Goal: Task Accomplishment & Management: Complete application form

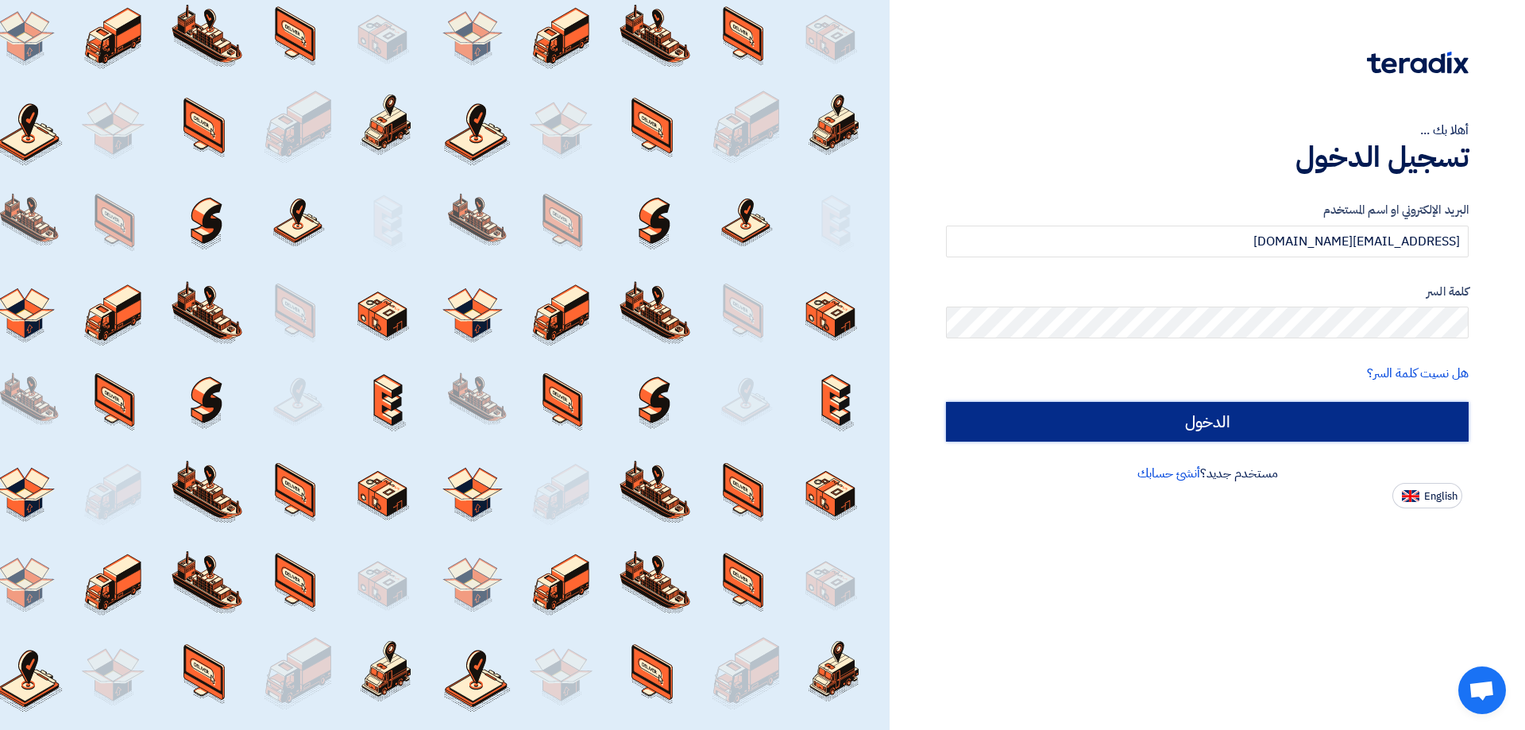
click at [1224, 416] on input "الدخول" at bounding box center [1207, 422] width 523 height 40
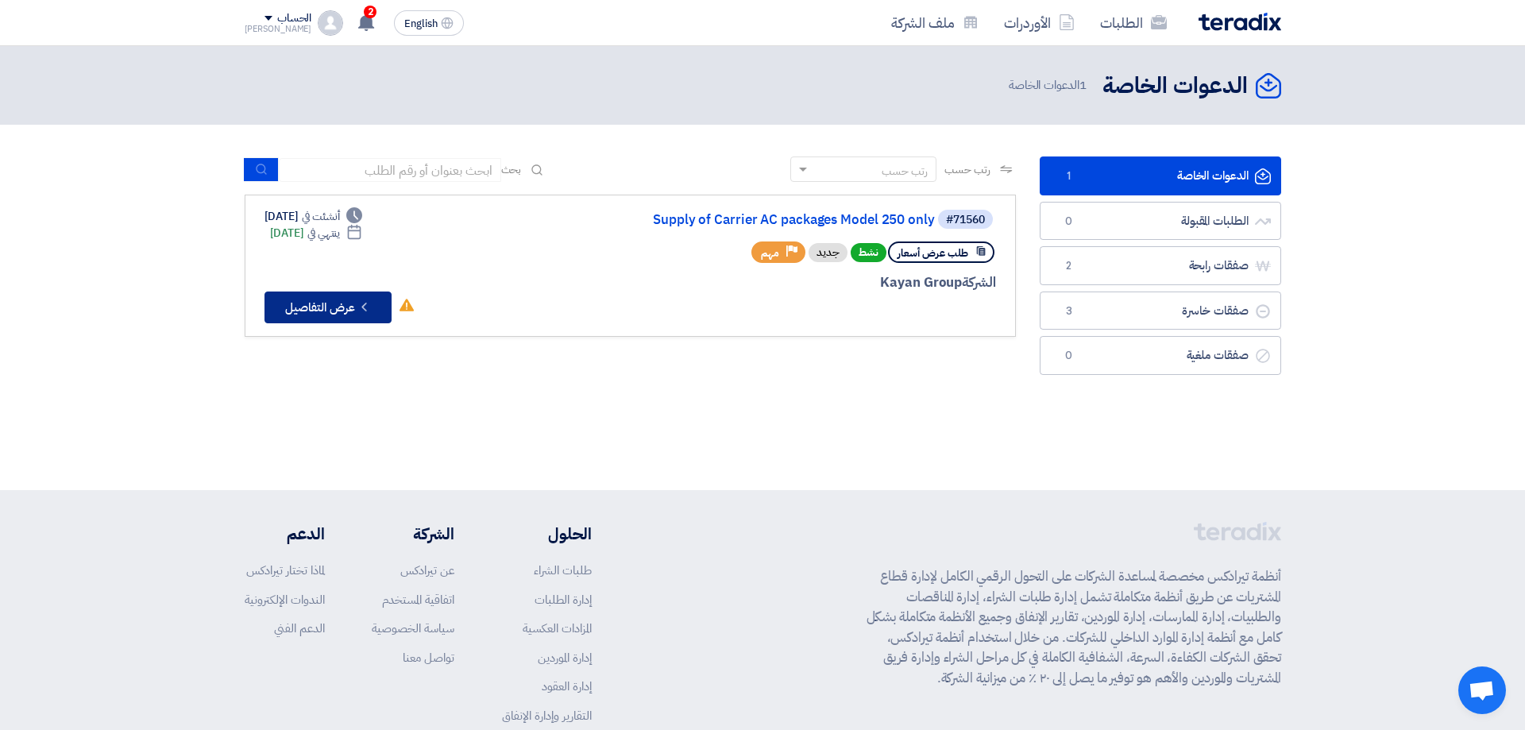
click at [337, 303] on button "Check details عرض التفاصيل" at bounding box center [327, 307] width 127 height 32
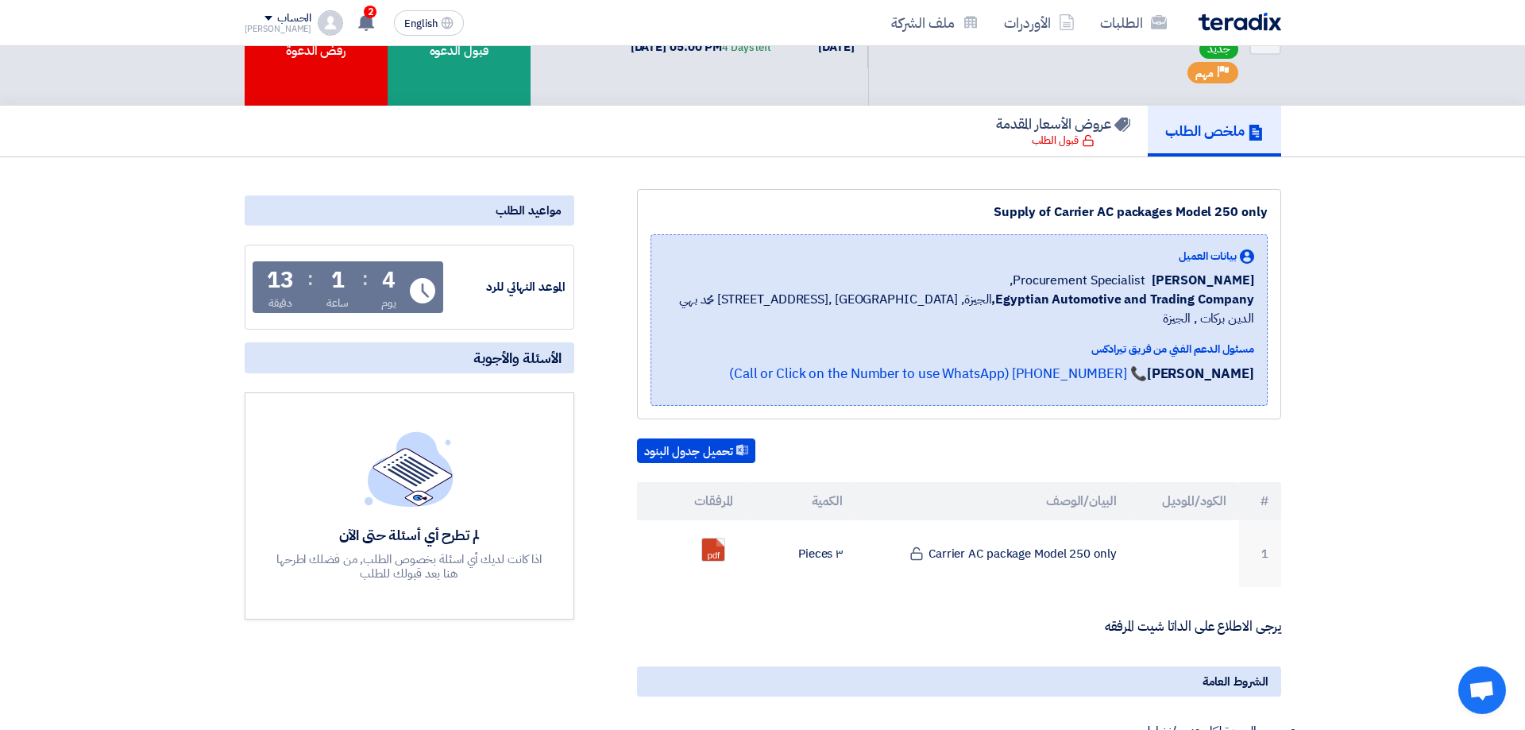
scroll to position [400, 0]
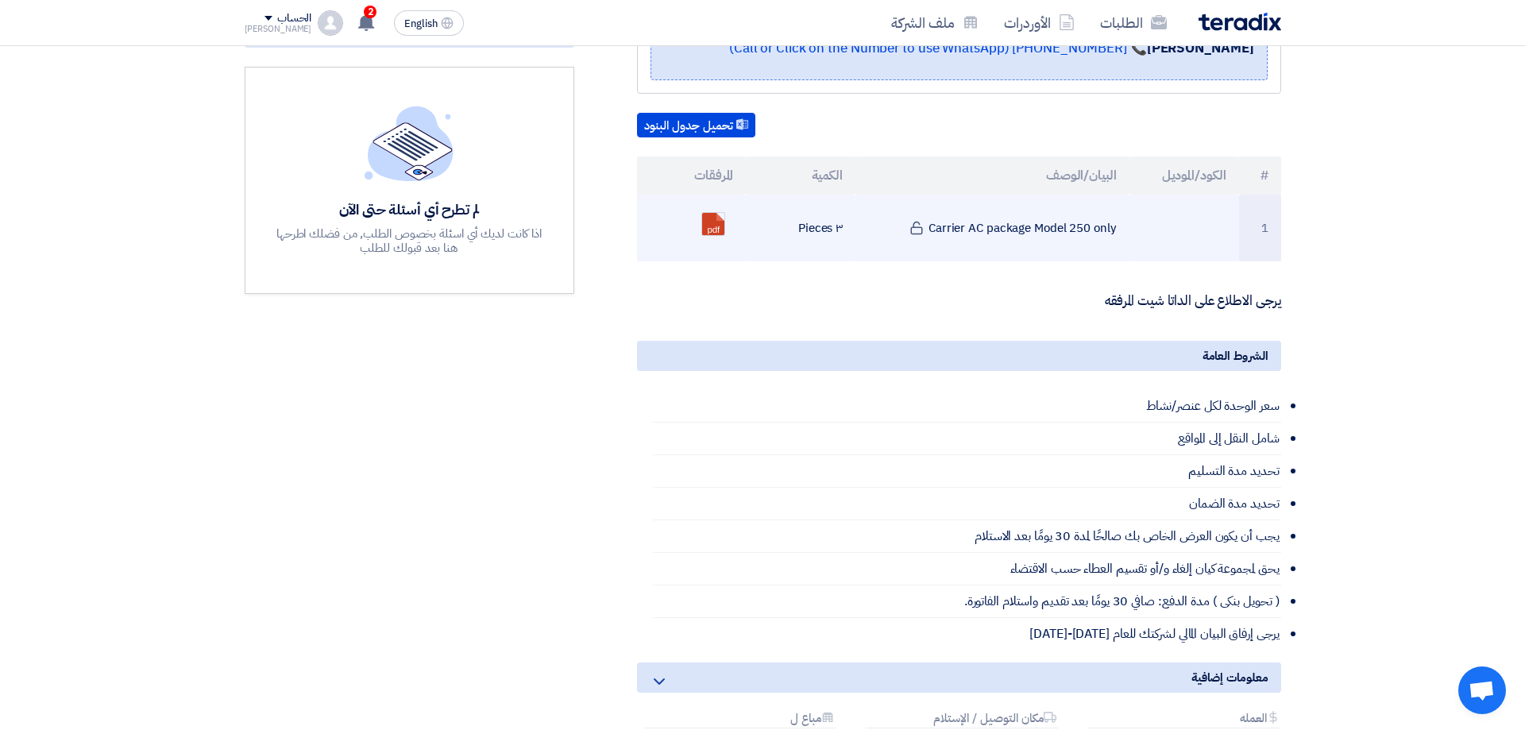
click at [1054, 205] on td "Carrier AC package Model 250 only" at bounding box center [992, 228] width 274 height 67
click at [820, 199] on td "٣ Pieces" at bounding box center [801, 228] width 110 height 67
click at [1006, 223] on td "Carrier AC package Model 250 only" at bounding box center [992, 228] width 274 height 67
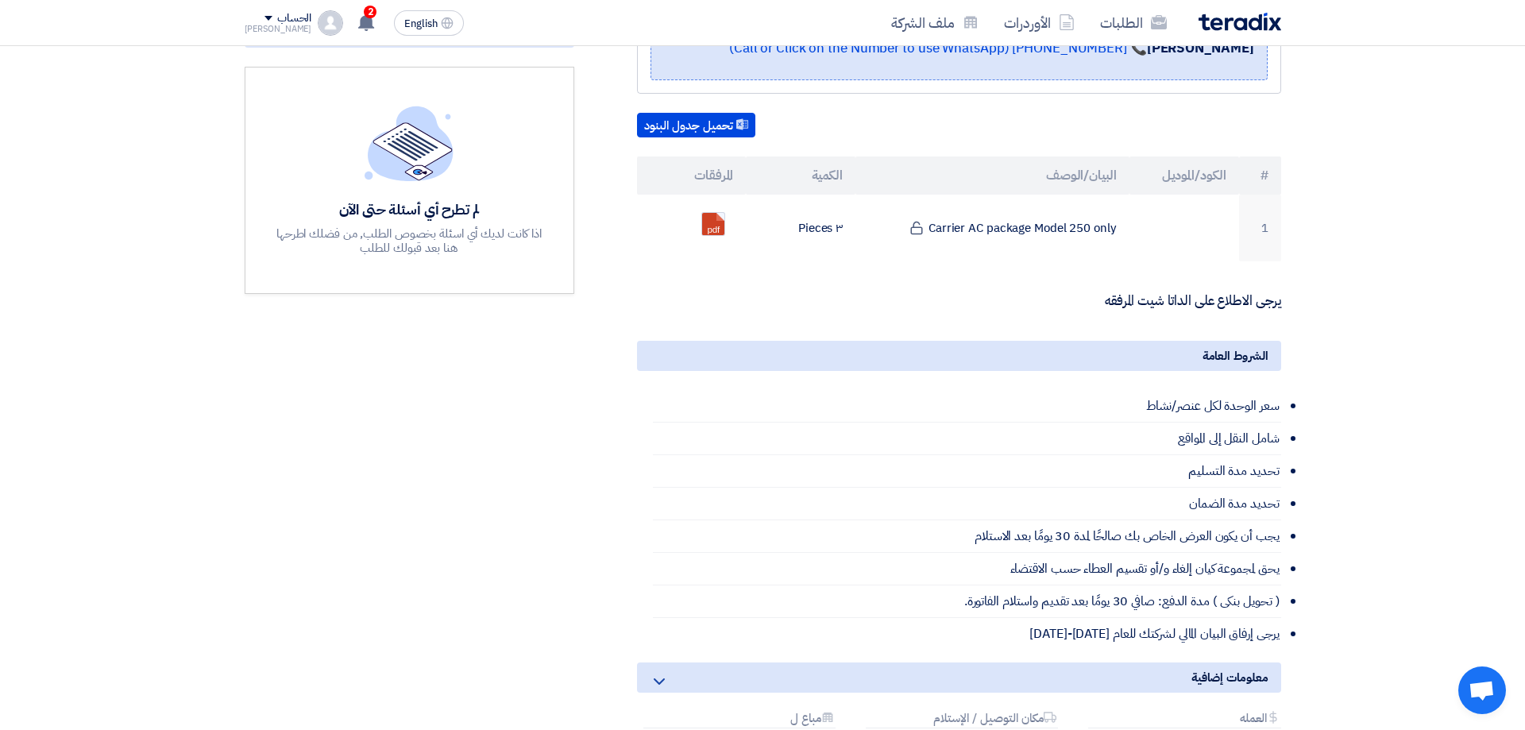
scroll to position [0, 0]
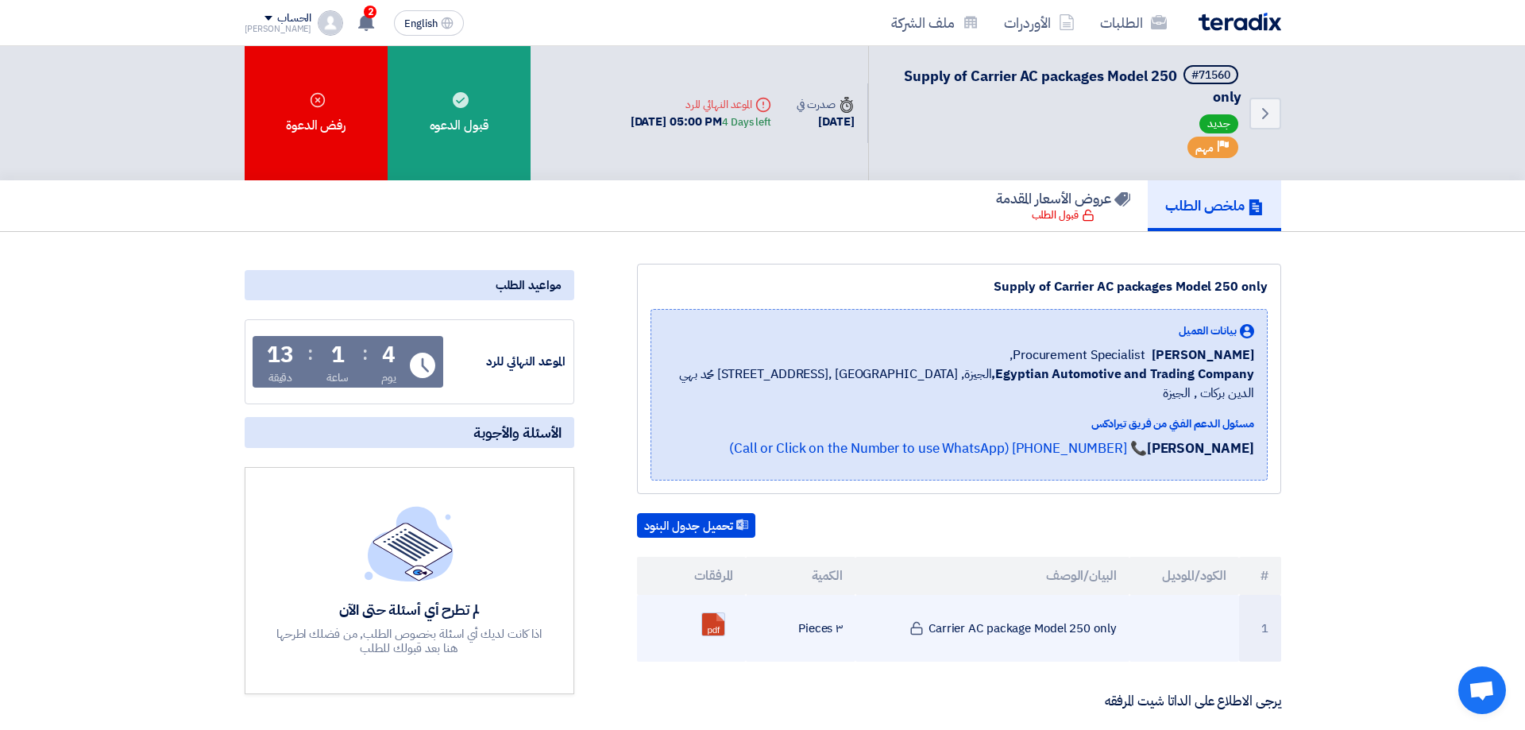
click at [715, 613] on link at bounding box center [765, 660] width 127 height 95
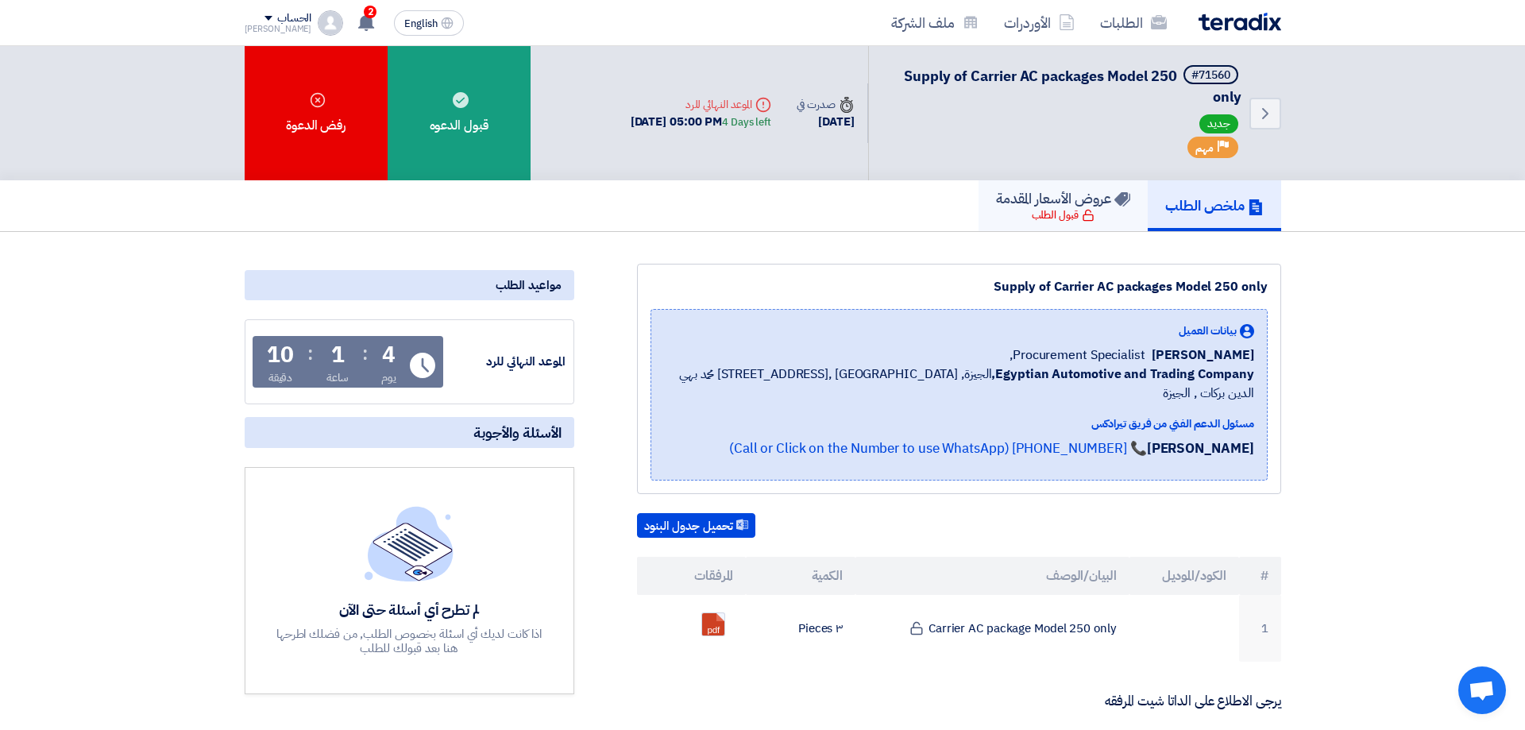
click at [1053, 214] on div "قبول الطلب" at bounding box center [1063, 215] width 63 height 16
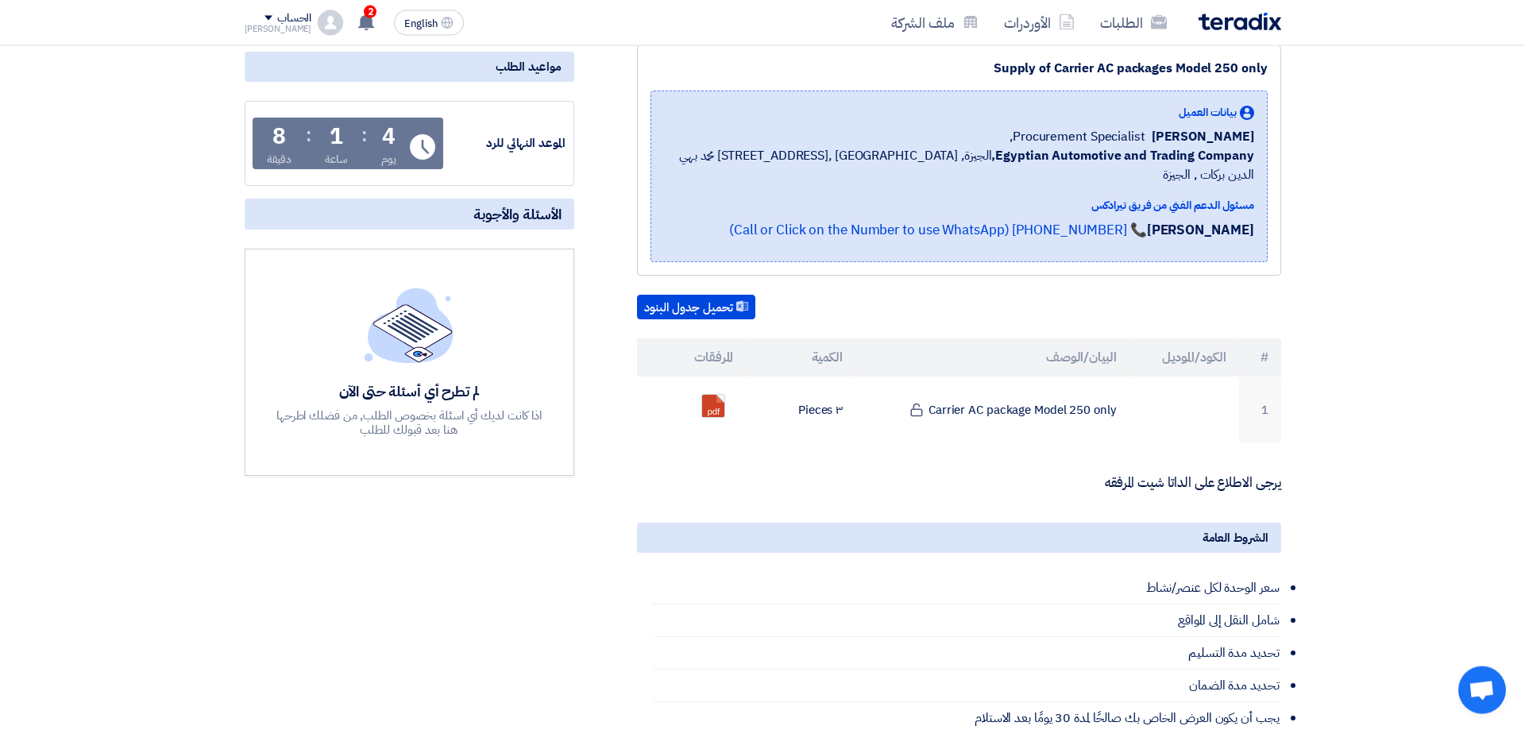
scroll to position [200, 0]
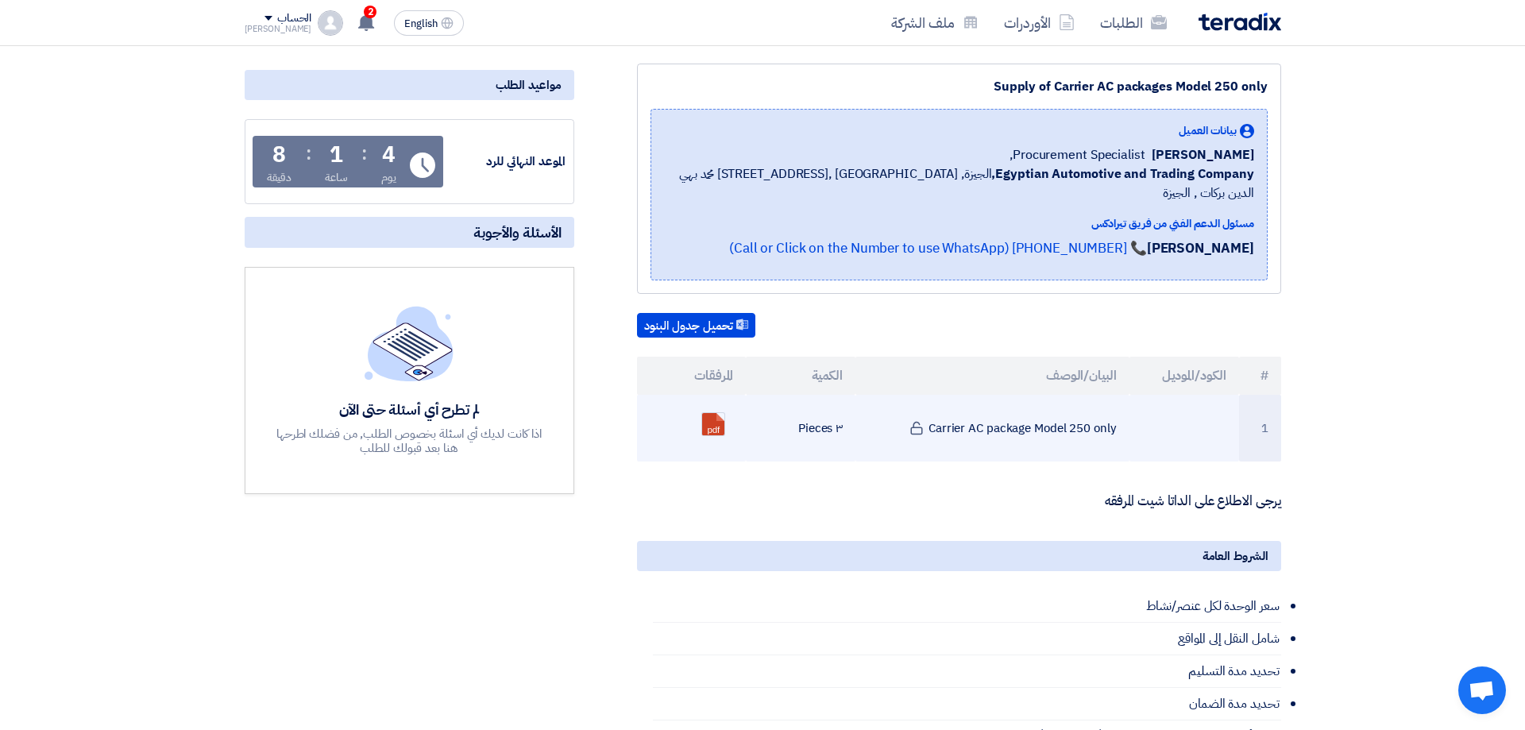
drag, startPoint x: 799, startPoint y: 411, endPoint x: 830, endPoint y: 408, distance: 31.1
click at [829, 409] on td "٣ Pieces" at bounding box center [801, 428] width 110 height 67
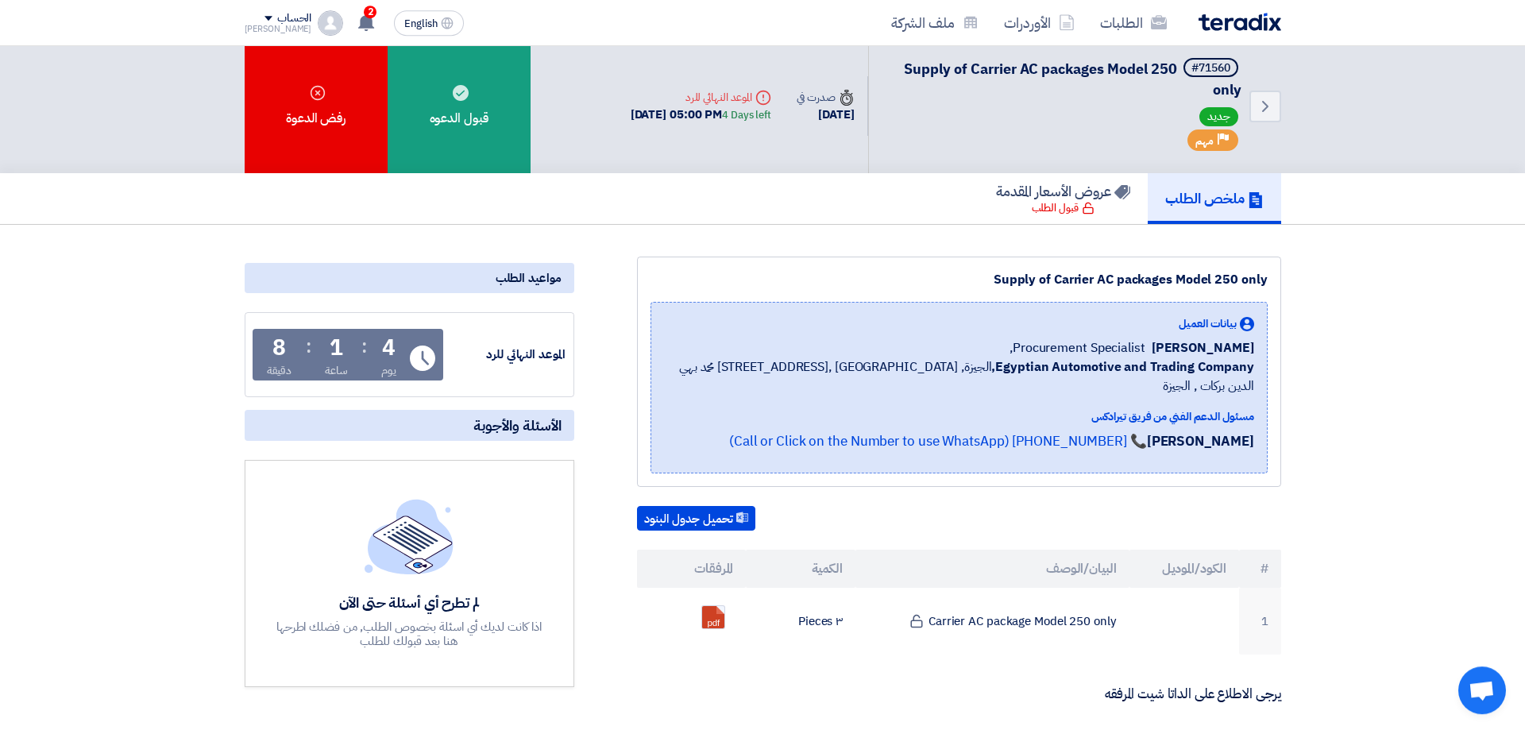
scroll to position [0, 0]
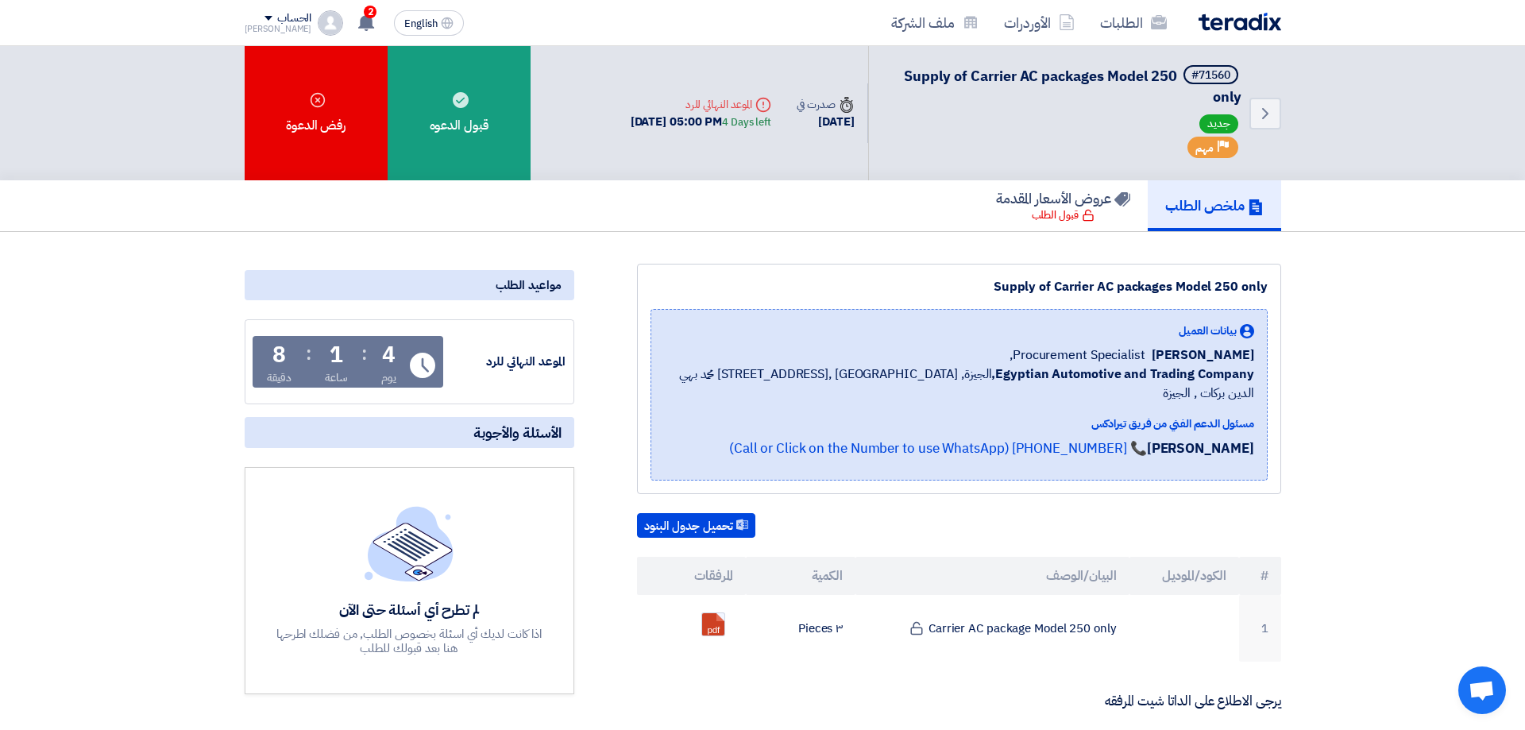
drag, startPoint x: 1165, startPoint y: 352, endPoint x: 1248, endPoint y: 360, distance: 83.8
click at [1252, 361] on span "[PERSON_NAME]" at bounding box center [1202, 354] width 102 height 19
drag, startPoint x: 1232, startPoint y: 357, endPoint x: 1221, endPoint y: 357, distance: 11.1
click at [1231, 357] on span "[PERSON_NAME]" at bounding box center [1202, 354] width 102 height 19
drag, startPoint x: 1026, startPoint y: 350, endPoint x: 1075, endPoint y: 355, distance: 49.5
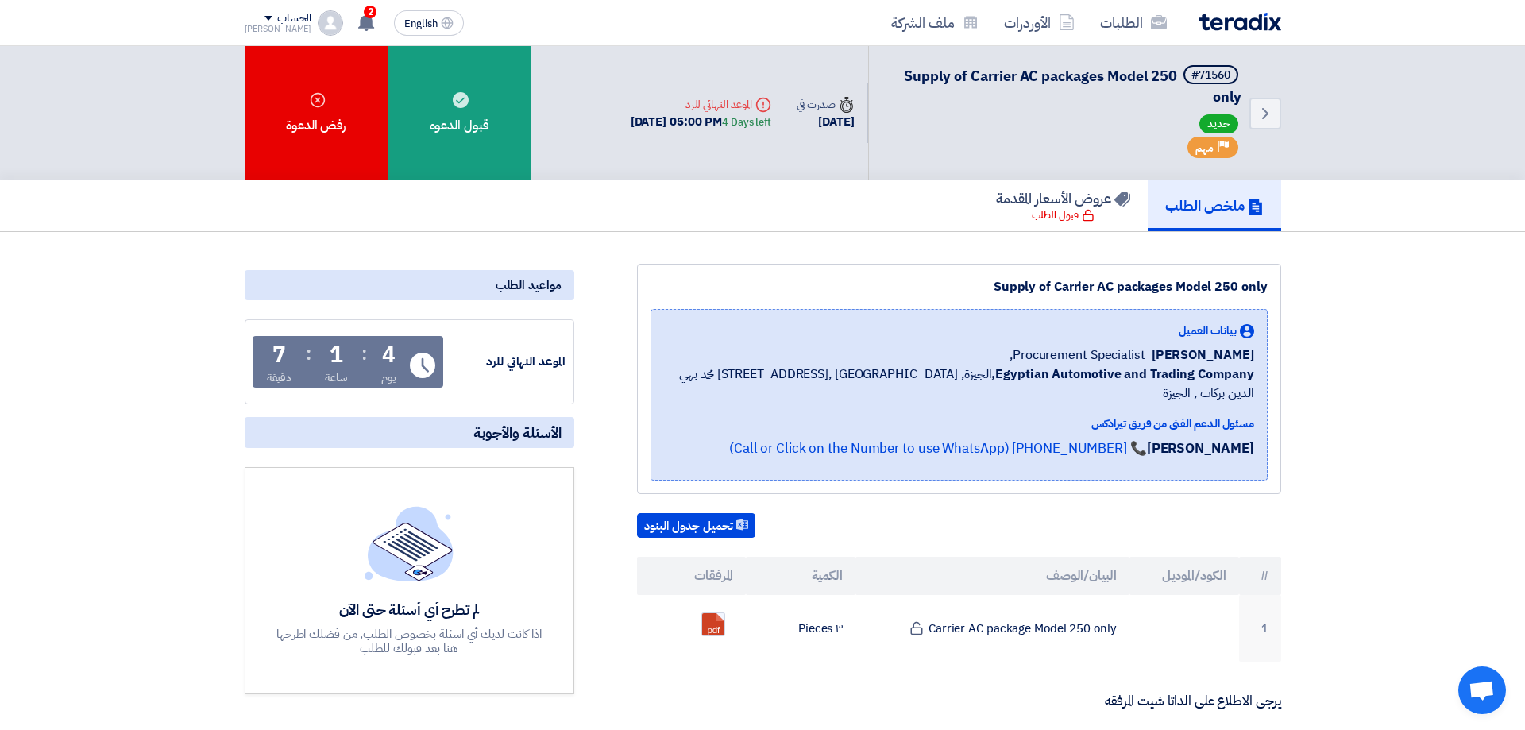
click at [1075, 355] on span "Procurement Specialist," at bounding box center [1077, 354] width 136 height 19
click at [1048, 358] on span "Procurement Specialist," at bounding box center [1077, 354] width 136 height 19
drag, startPoint x: 1023, startPoint y: 349, endPoint x: 1059, endPoint y: 354, distance: 36.8
click at [1059, 354] on span "Procurement Specialist," at bounding box center [1077, 354] width 136 height 19
click at [1059, 349] on span "Procurement Specialist," at bounding box center [1077, 354] width 136 height 19
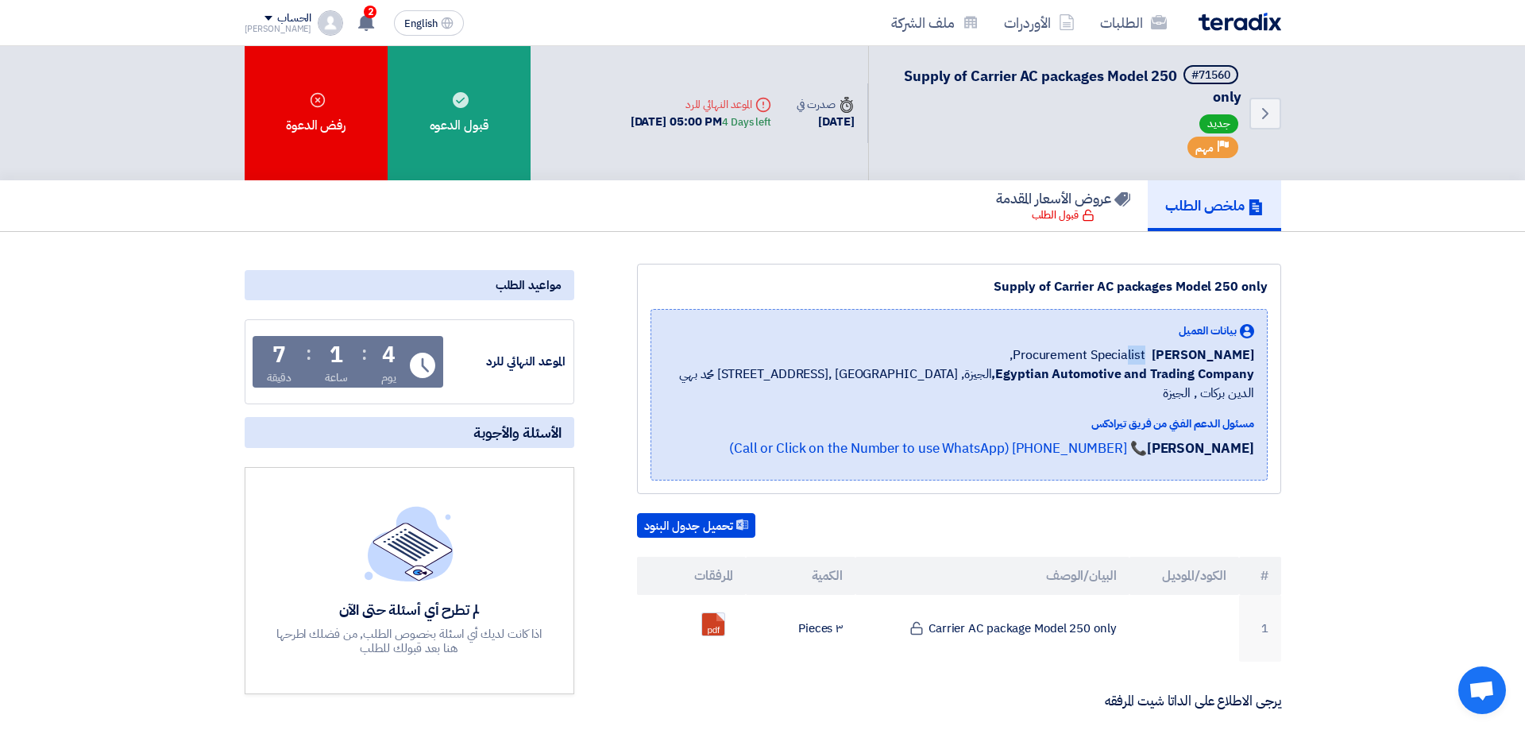
drag, startPoint x: 1031, startPoint y: 355, endPoint x: 1057, endPoint y: 355, distance: 26.2
click at [1057, 355] on span "Procurement Specialist," at bounding box center [1077, 354] width 136 height 19
drag, startPoint x: 1050, startPoint y: 356, endPoint x: 1033, endPoint y: 357, distance: 16.8
click at [1048, 356] on span "Procurement Specialist," at bounding box center [1077, 354] width 136 height 19
drag, startPoint x: 1024, startPoint y: 349, endPoint x: 1033, endPoint y: 348, distance: 8.8
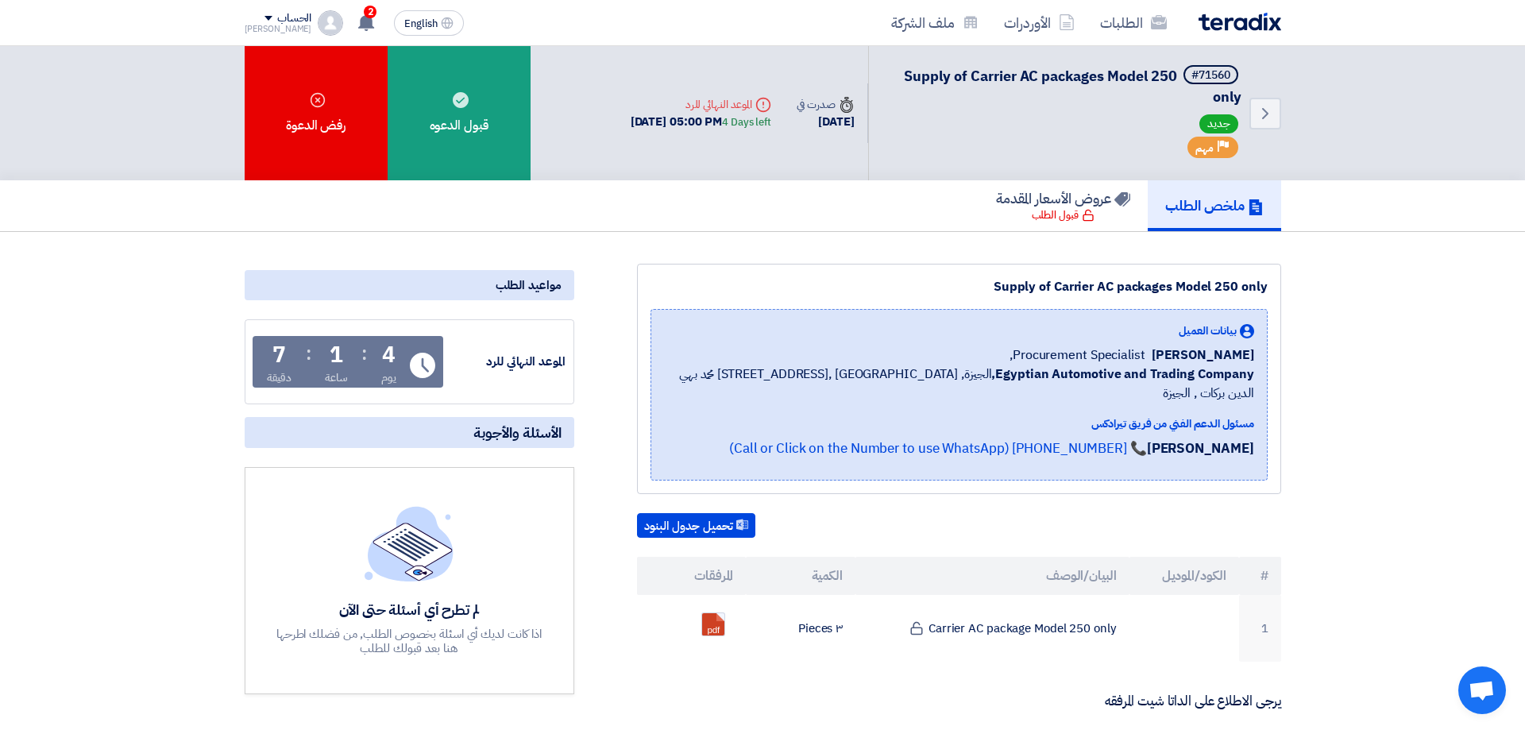
click at [1033, 348] on span "Procurement Specialist," at bounding box center [1077, 354] width 136 height 19
click at [1028, 349] on span "Procurement Specialist," at bounding box center [1077, 354] width 136 height 19
drag, startPoint x: 1029, startPoint y: 354, endPoint x: 1100, endPoint y: 362, distance: 71.1
click at [1100, 362] on span "Procurement Specialist," at bounding box center [1077, 354] width 136 height 19
click at [1036, 361] on span "Procurement Specialist," at bounding box center [1077, 354] width 136 height 19
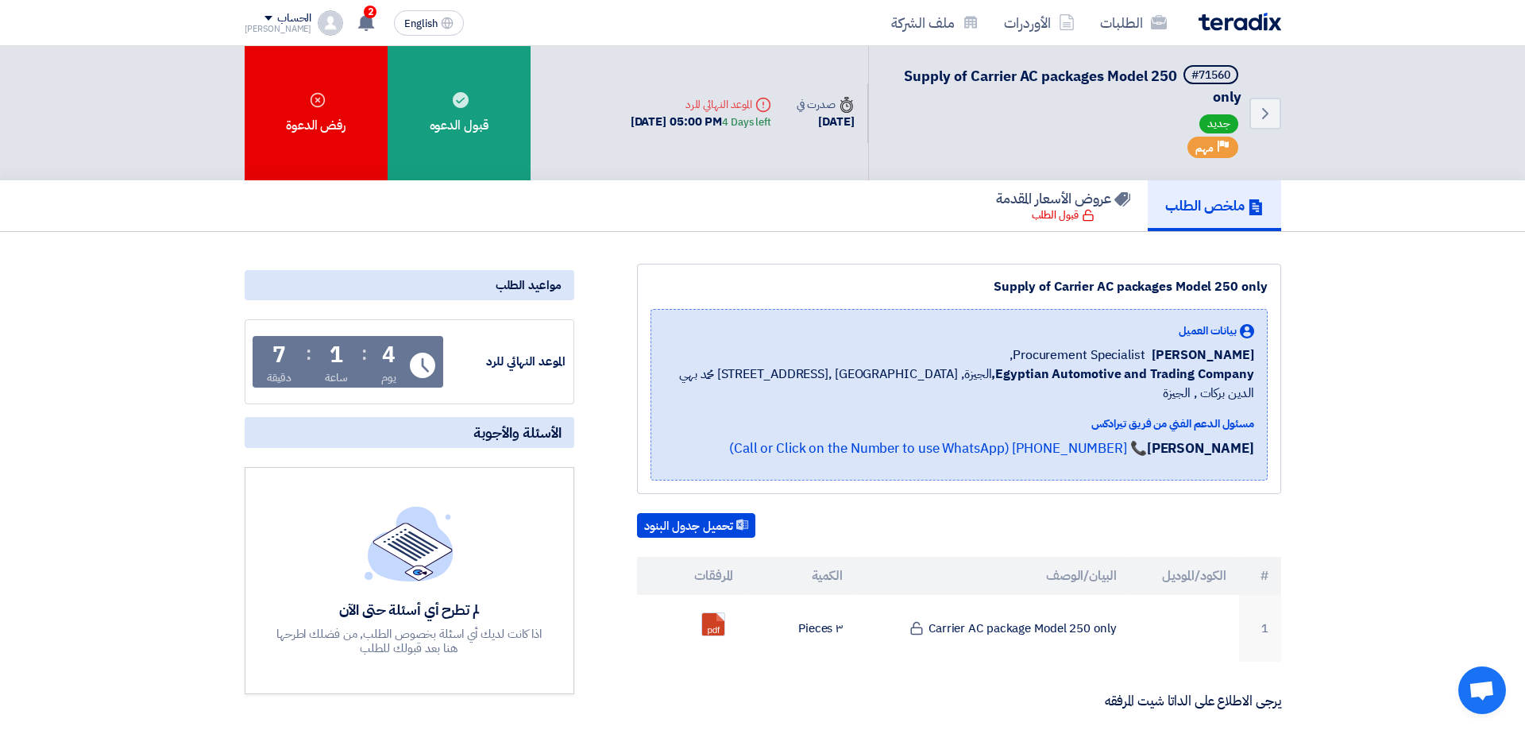
click at [981, 359] on div "[PERSON_NAME] Procurement Specialist," at bounding box center [959, 354] width 590 height 19
click at [928, 376] on span "Egyptian Automotive and Trading Company, [GEOGRAPHIC_DATA], [GEOGRAPHIC_DATA] ,…" at bounding box center [959, 383] width 590 height 38
click at [925, 349] on div "[PERSON_NAME] Procurement Specialist," at bounding box center [959, 354] width 590 height 19
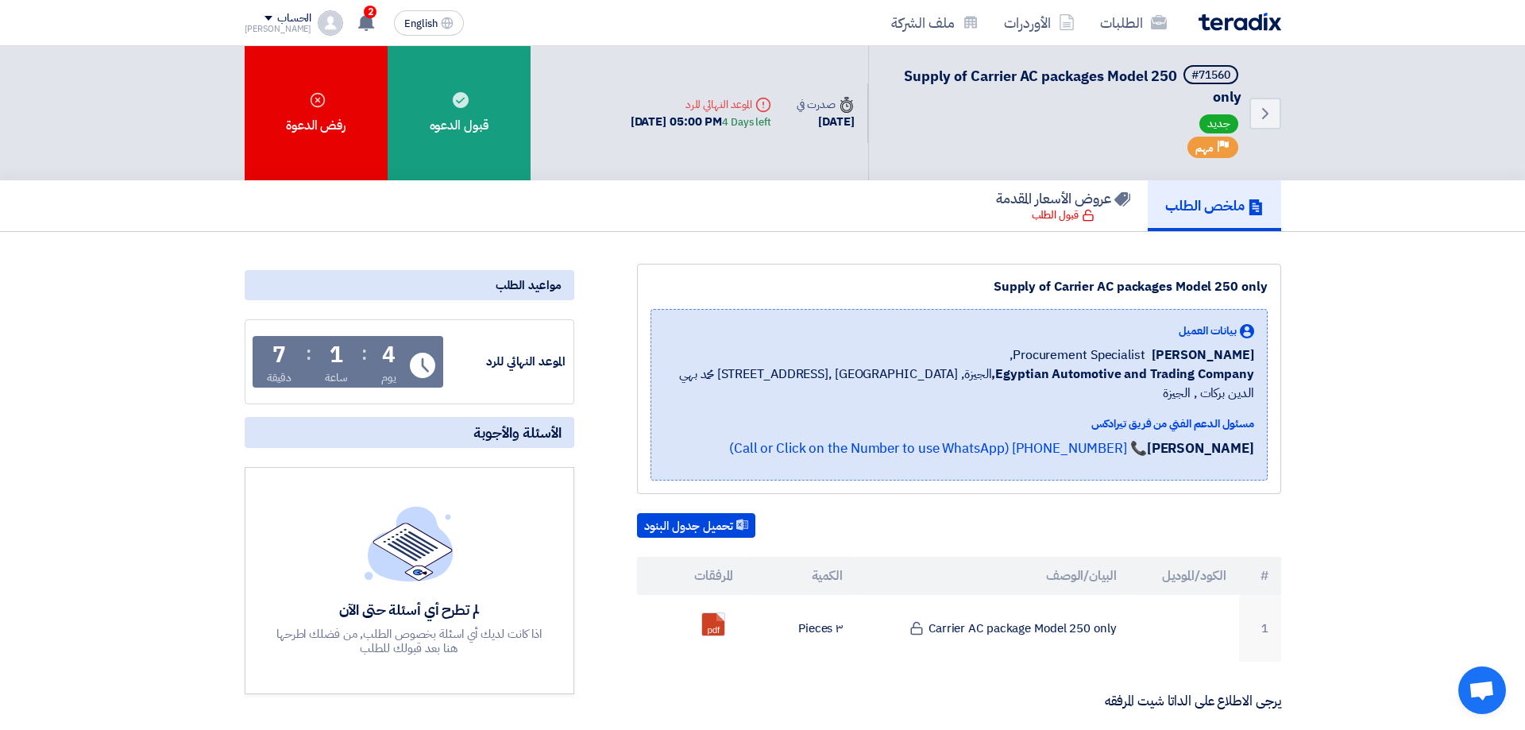
click at [899, 371] on span "Egyptian Automotive and Trading Company, [GEOGRAPHIC_DATA], [GEOGRAPHIC_DATA] ,…" at bounding box center [959, 383] width 590 height 38
click at [899, 372] on span "Egyptian Automotive and Trading Company, [GEOGRAPHIC_DATA], [GEOGRAPHIC_DATA] ,…" at bounding box center [959, 383] width 590 height 38
click at [908, 351] on div "[PERSON_NAME] Procurement Specialist," at bounding box center [959, 354] width 590 height 19
click at [911, 374] on span "Egyptian Automotive and Trading Company, [GEOGRAPHIC_DATA], [GEOGRAPHIC_DATA] ,…" at bounding box center [959, 383] width 590 height 38
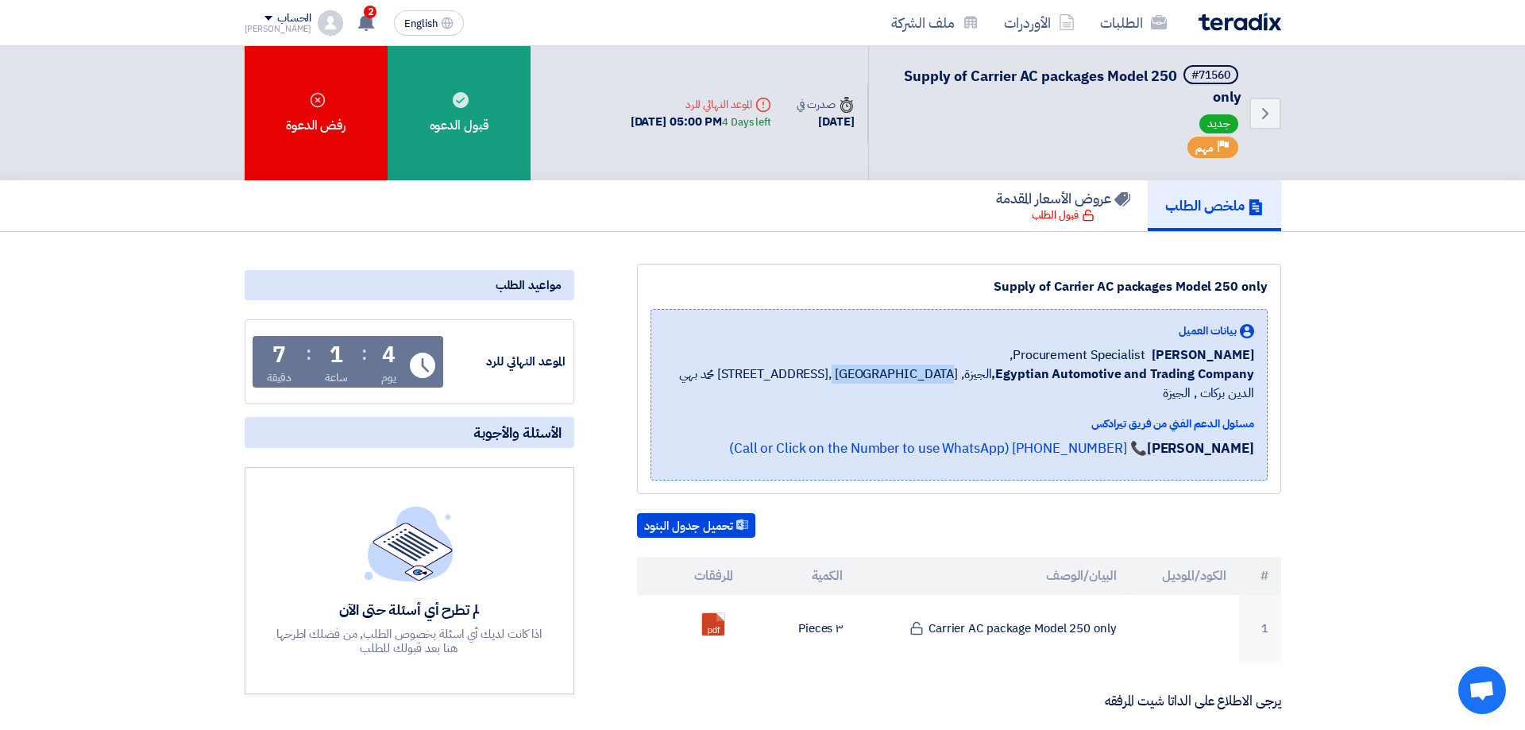
click at [911, 374] on span "Egyptian Automotive and Trading Company, [GEOGRAPHIC_DATA], [GEOGRAPHIC_DATA] ,…" at bounding box center [959, 383] width 590 height 38
click at [922, 355] on div "[PERSON_NAME] Procurement Specialist," at bounding box center [959, 354] width 590 height 19
click at [912, 373] on span "Egyptian Automotive and Trading Company, [GEOGRAPHIC_DATA], [GEOGRAPHIC_DATA] ,…" at bounding box center [959, 383] width 590 height 38
click at [912, 374] on span "Egyptian Automotive and Trading Company, [GEOGRAPHIC_DATA], [GEOGRAPHIC_DATA] ,…" at bounding box center [959, 383] width 590 height 38
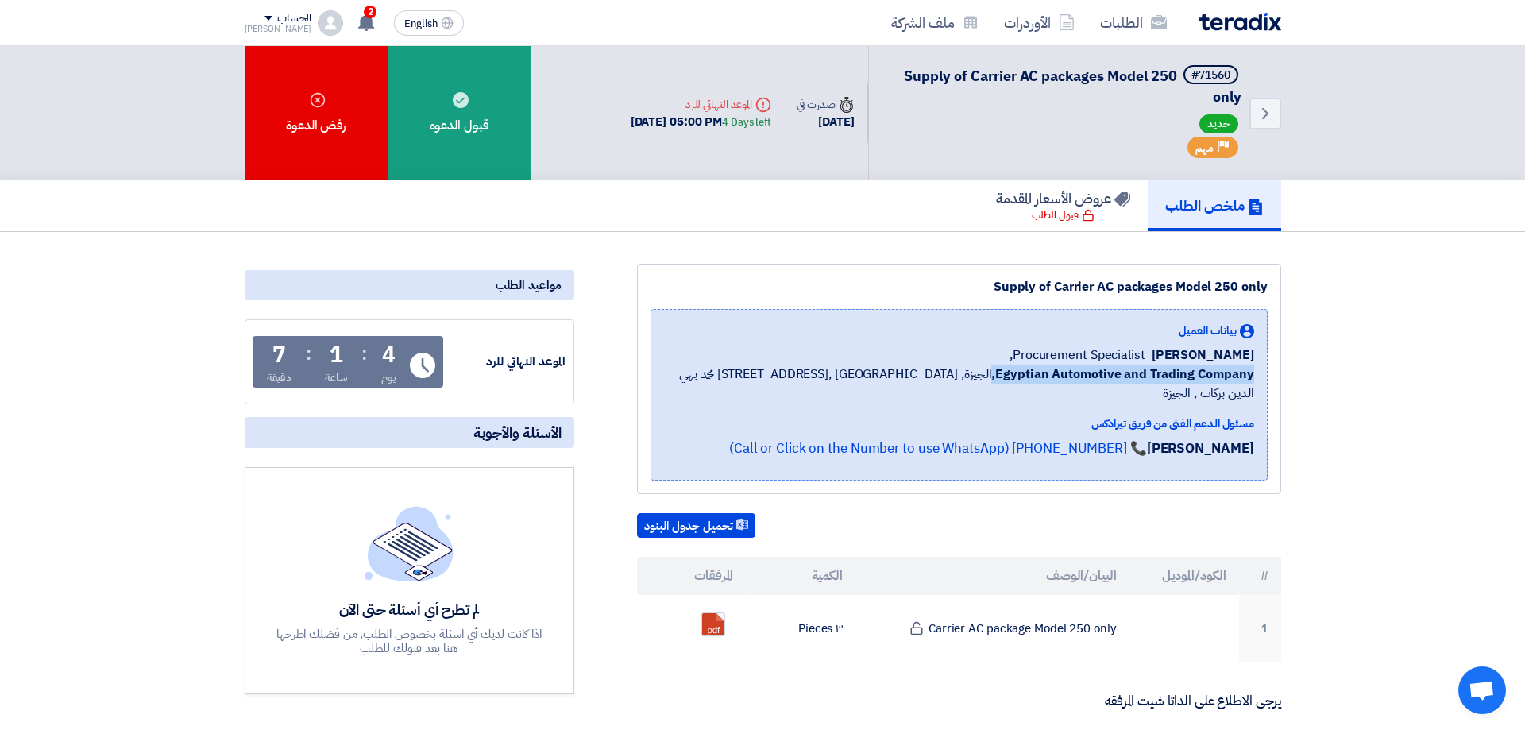
click at [912, 374] on span "Egyptian Automotive and Trading Company, [GEOGRAPHIC_DATA], [GEOGRAPHIC_DATA] ,…" at bounding box center [959, 383] width 590 height 38
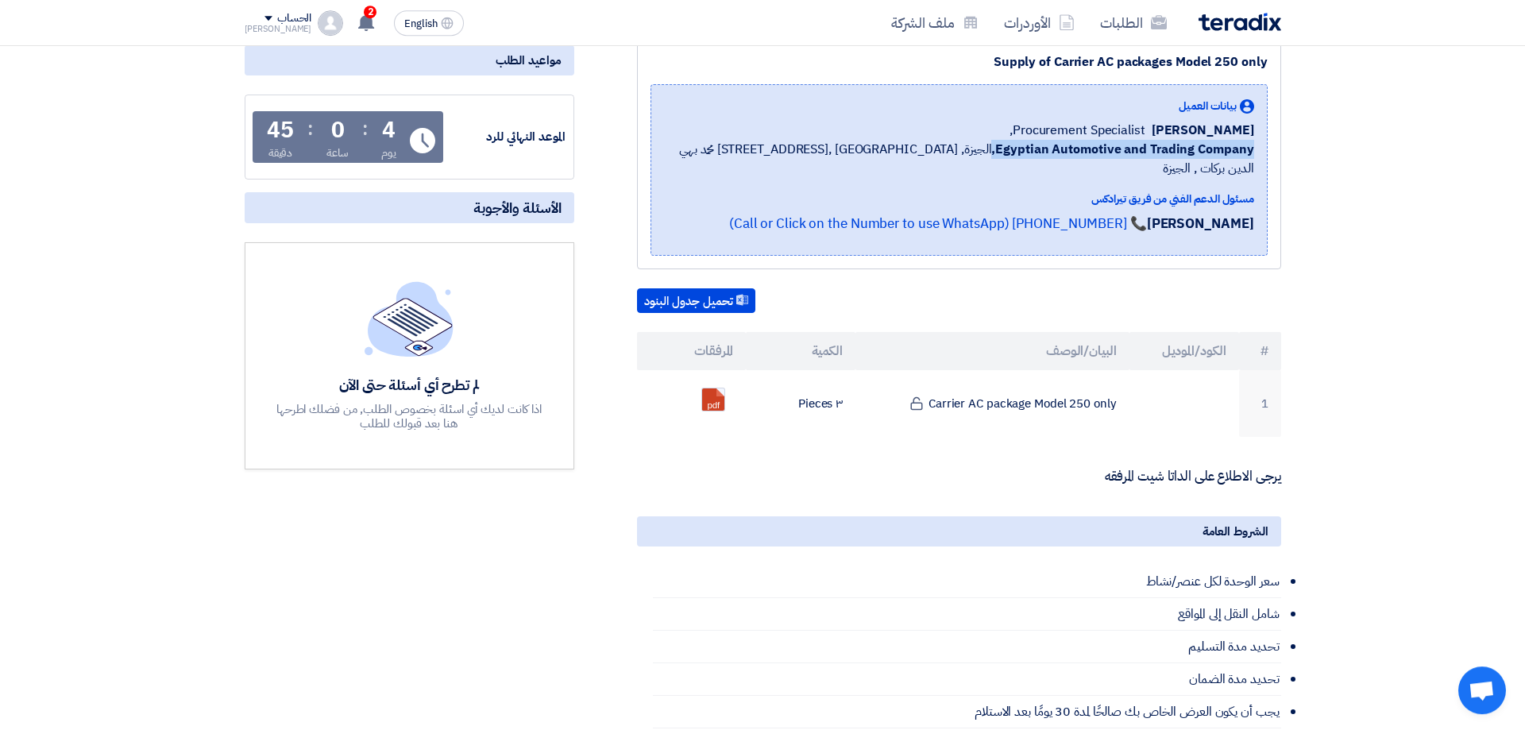
scroll to position [300, 0]
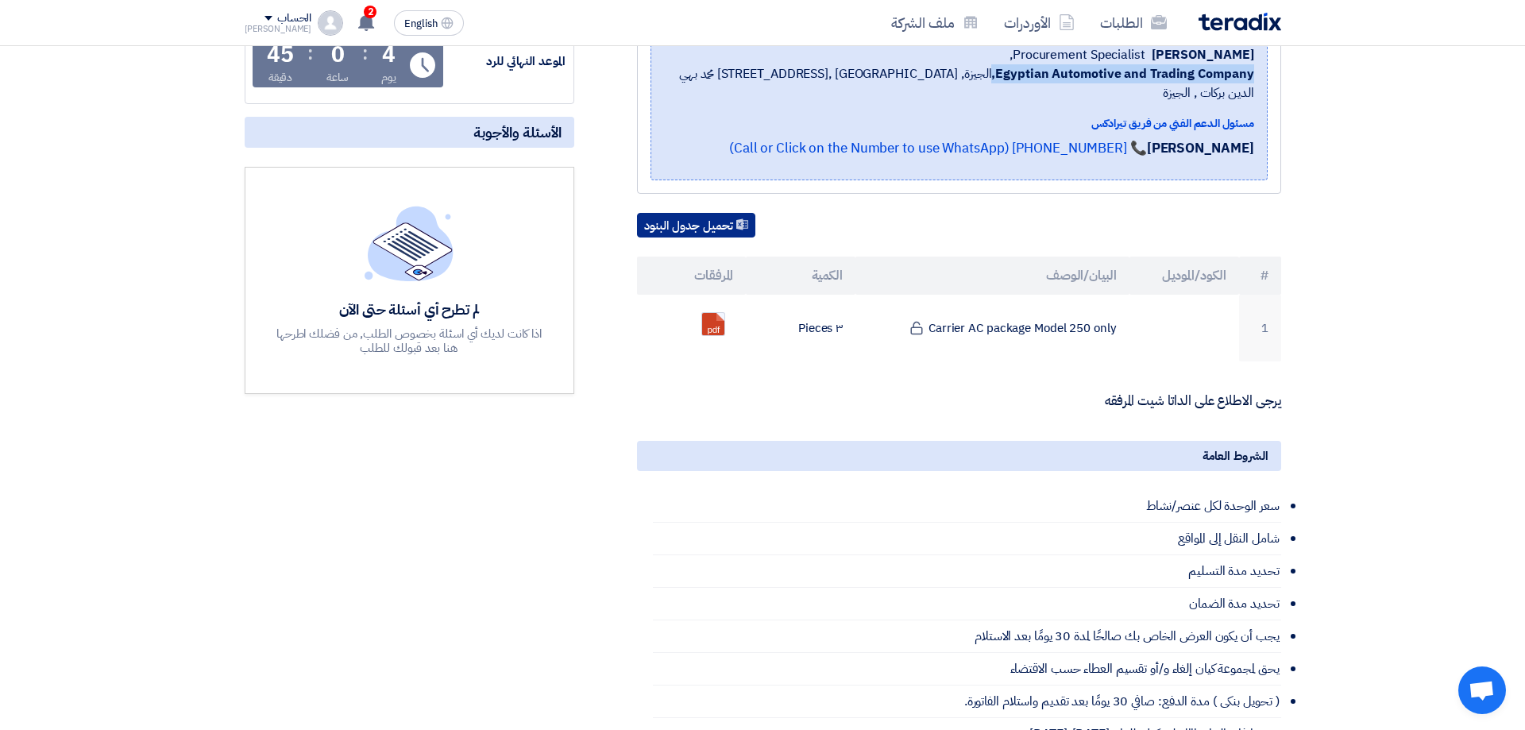
click at [708, 213] on button "تحميل جدول البنود" at bounding box center [696, 225] width 118 height 25
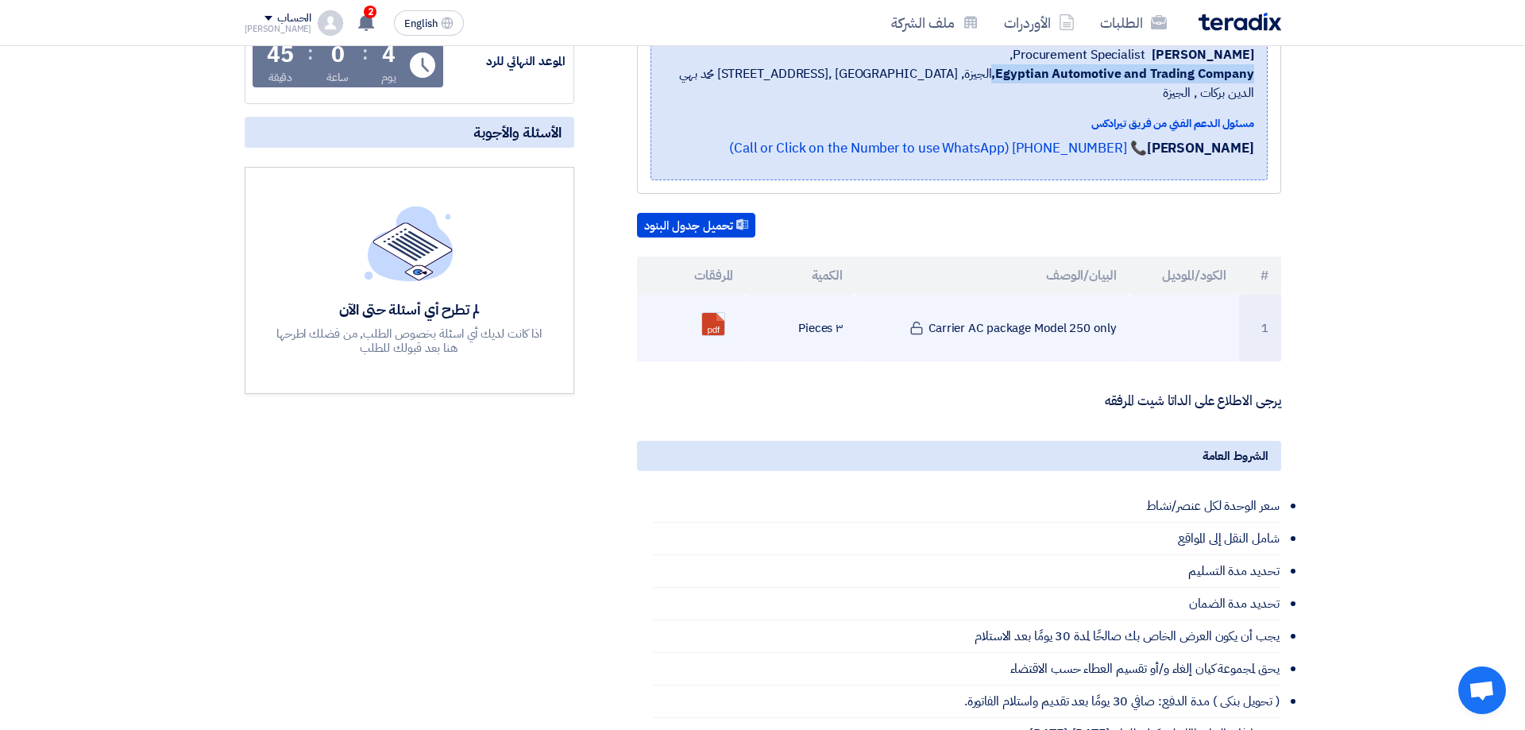
drag, startPoint x: 965, startPoint y: 312, endPoint x: 1097, endPoint y: 314, distance: 132.6
click at [1099, 314] on td "Carrier AC package Model 250 only" at bounding box center [992, 328] width 274 height 67
drag, startPoint x: 1042, startPoint y: 303, endPoint x: 963, endPoint y: 304, distance: 78.6
click at [1039, 303] on td "Carrier AC package Model 250 only" at bounding box center [992, 328] width 274 height 67
drag, startPoint x: 932, startPoint y: 308, endPoint x: 1113, endPoint y: 316, distance: 181.2
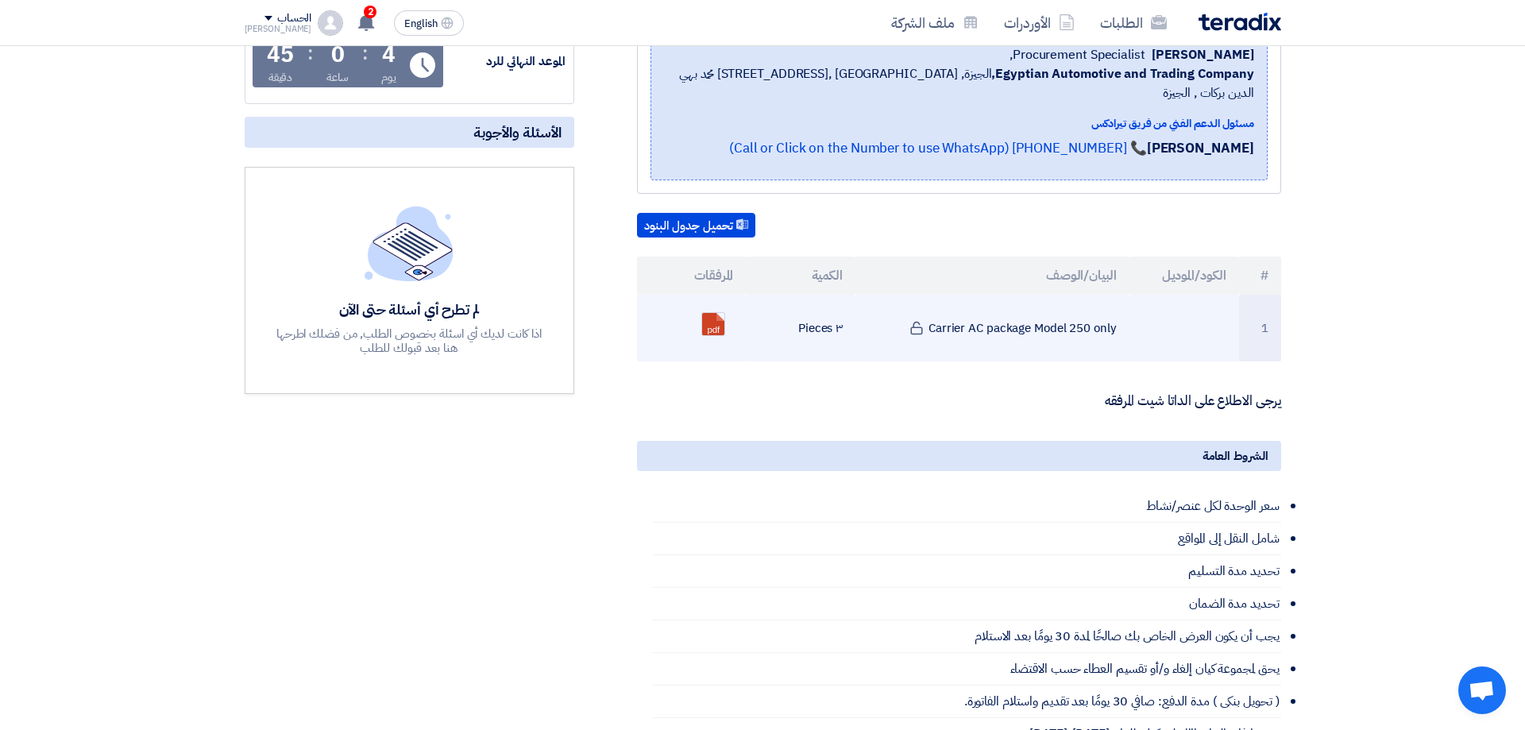
click at [1113, 316] on td "Carrier AC package Model 250 only" at bounding box center [992, 328] width 274 height 67
copy td "Carrier AC package Model 250 only"
drag, startPoint x: 798, startPoint y: 302, endPoint x: 827, endPoint y: 318, distance: 32.7
click at [827, 318] on td "٣ Pieces" at bounding box center [801, 328] width 110 height 67
click at [829, 311] on td "٣ Pieces" at bounding box center [801, 328] width 110 height 67
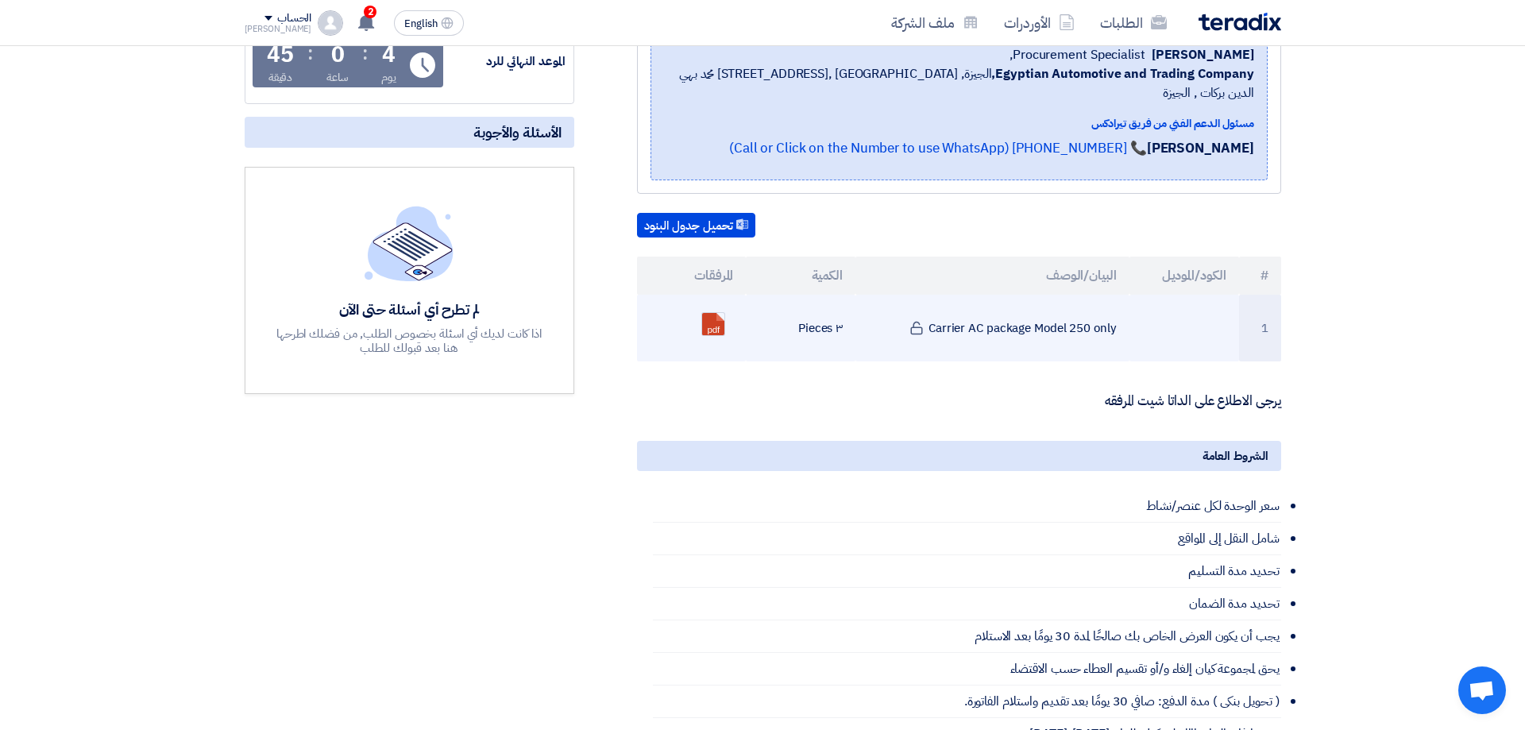
click at [829, 311] on td "٣ Pieces" at bounding box center [801, 328] width 110 height 67
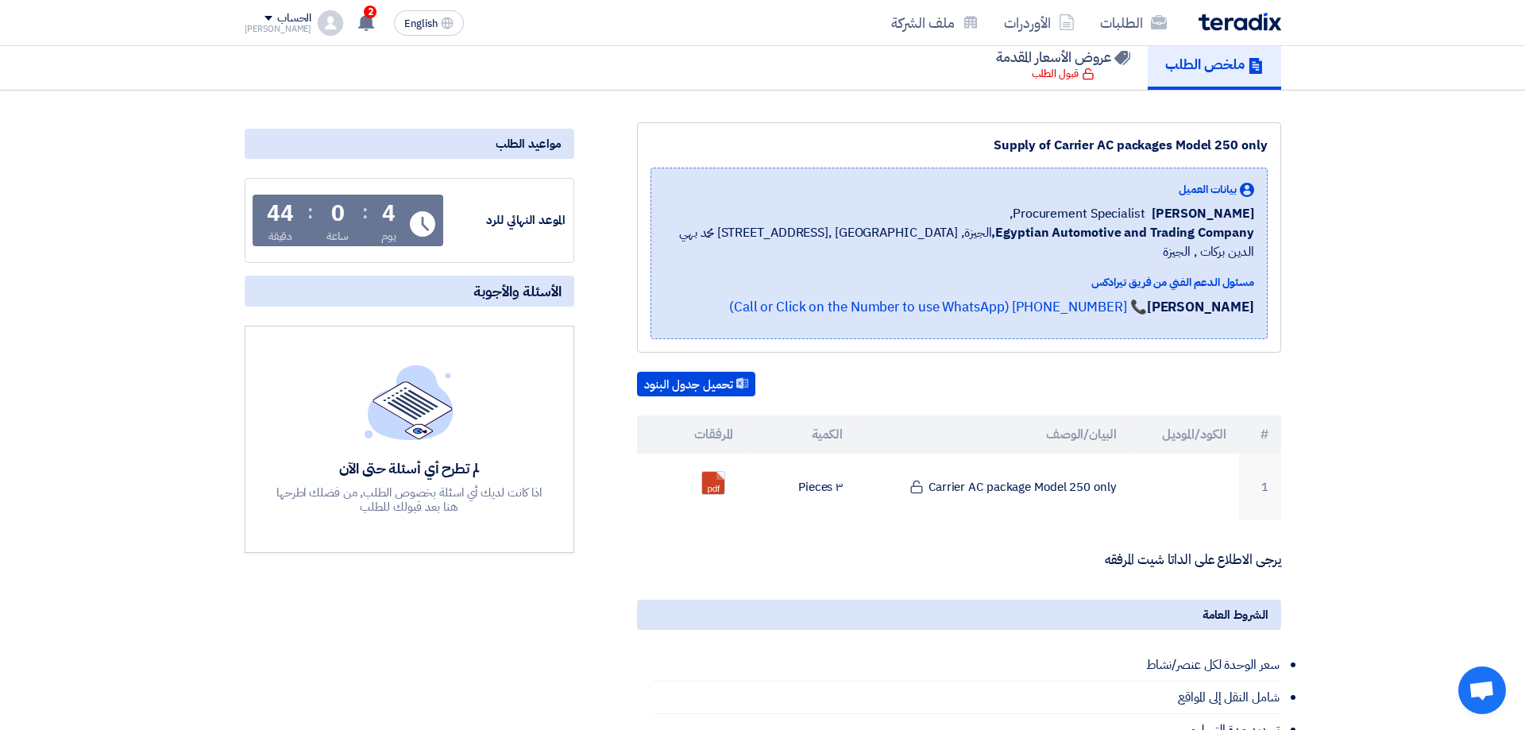
scroll to position [0, 0]
